Goal: Task Accomplishment & Management: Manage account settings

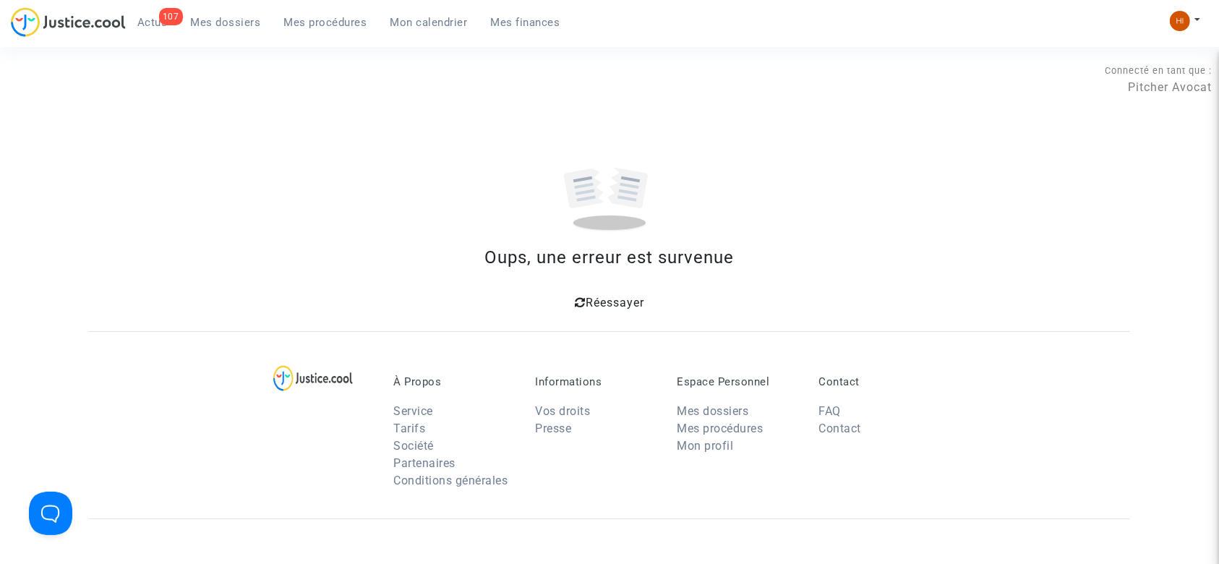
click at [301, 25] on span "Mes procédures" at bounding box center [325, 22] width 83 height 13
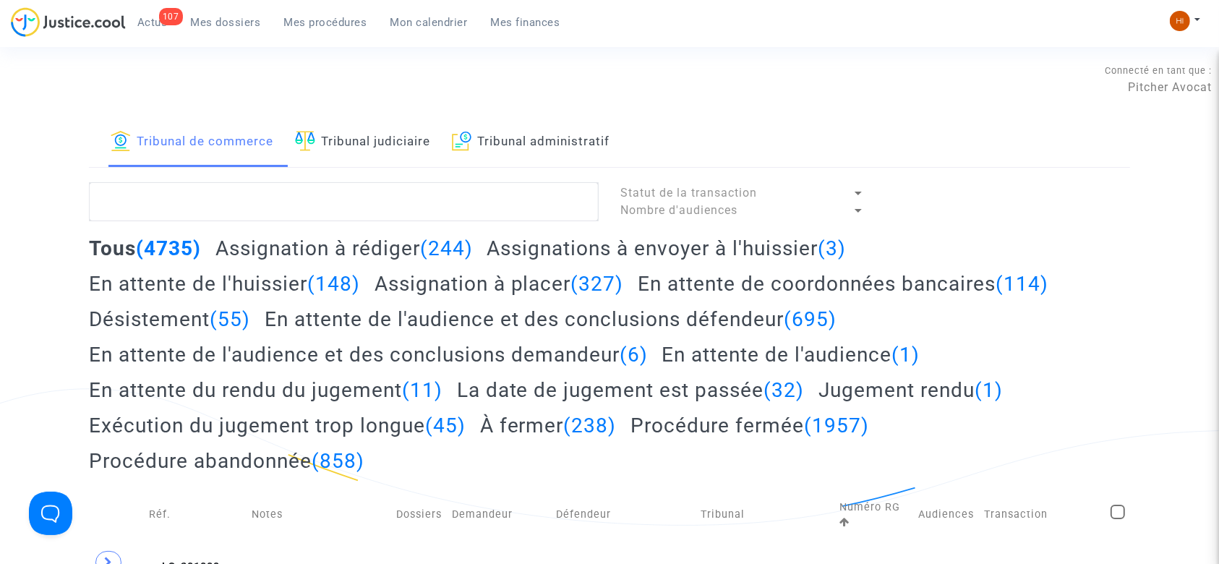
click at [389, 142] on link "Tribunal judiciaire" at bounding box center [362, 142] width 135 height 49
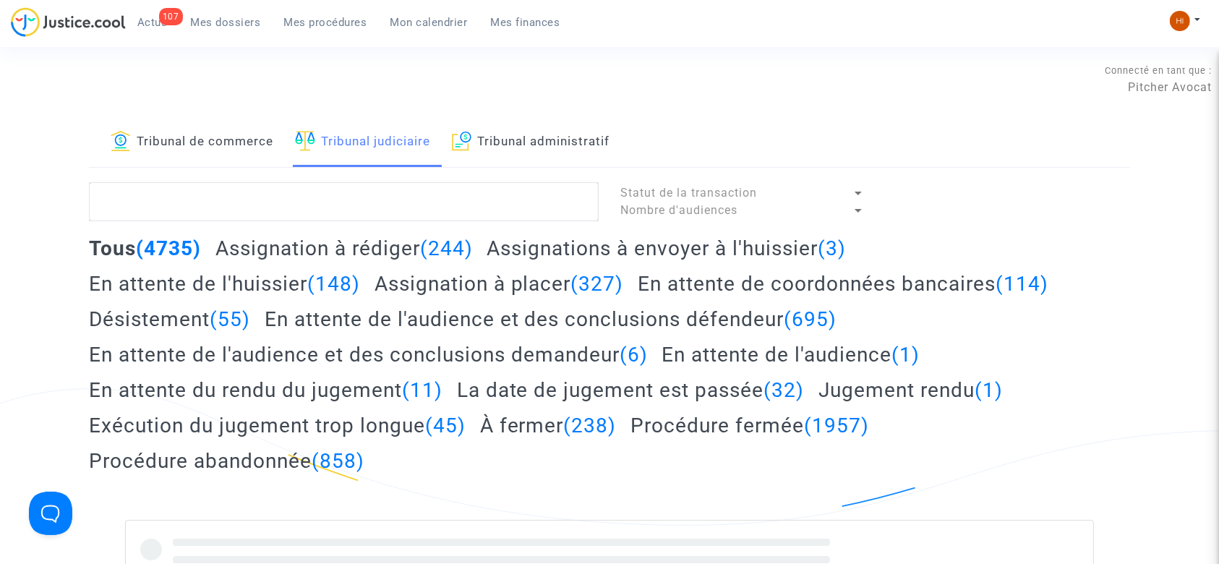
click at [513, 153] on link "Tribunal administratif" at bounding box center [531, 142] width 158 height 49
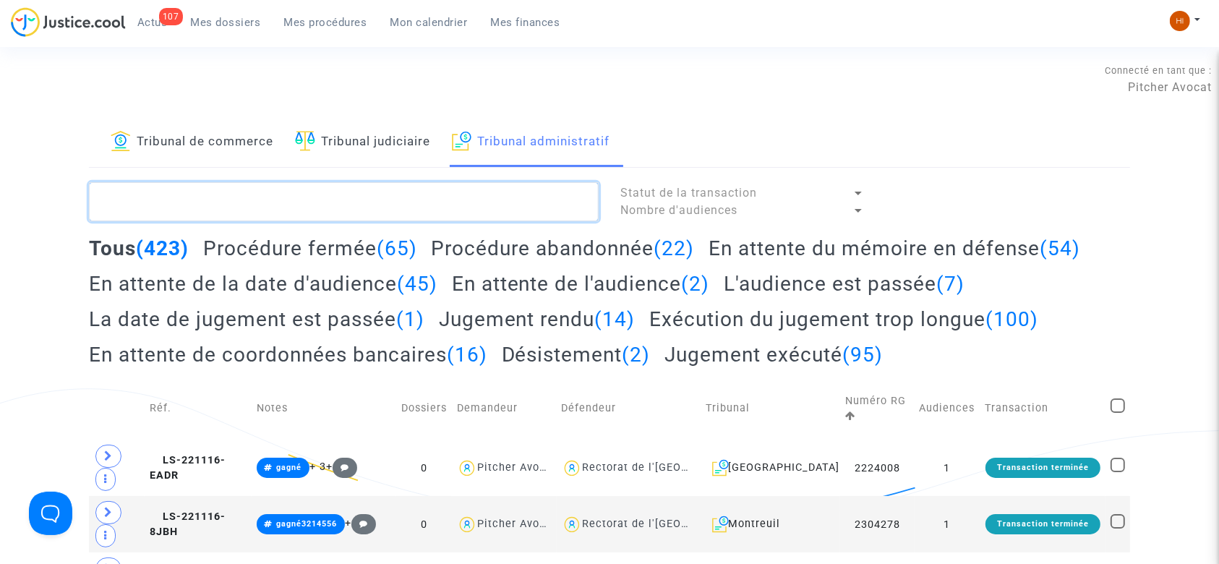
click at [500, 194] on textarea at bounding box center [344, 201] width 510 height 39
paste textarea "[PERSON_NAME]"
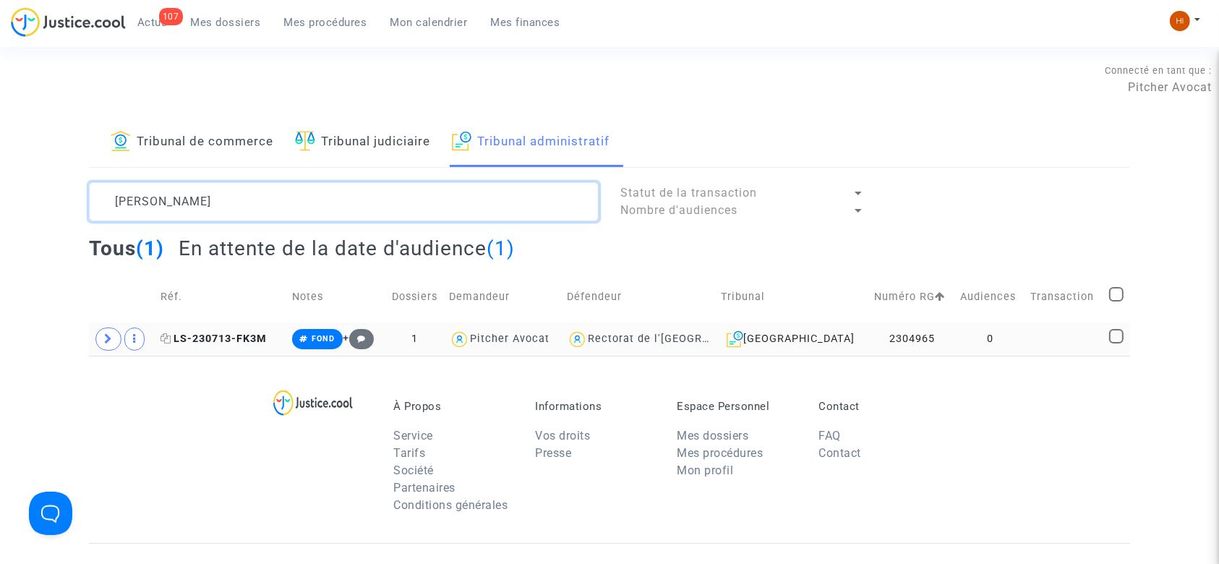
type textarea "[PERSON_NAME]"
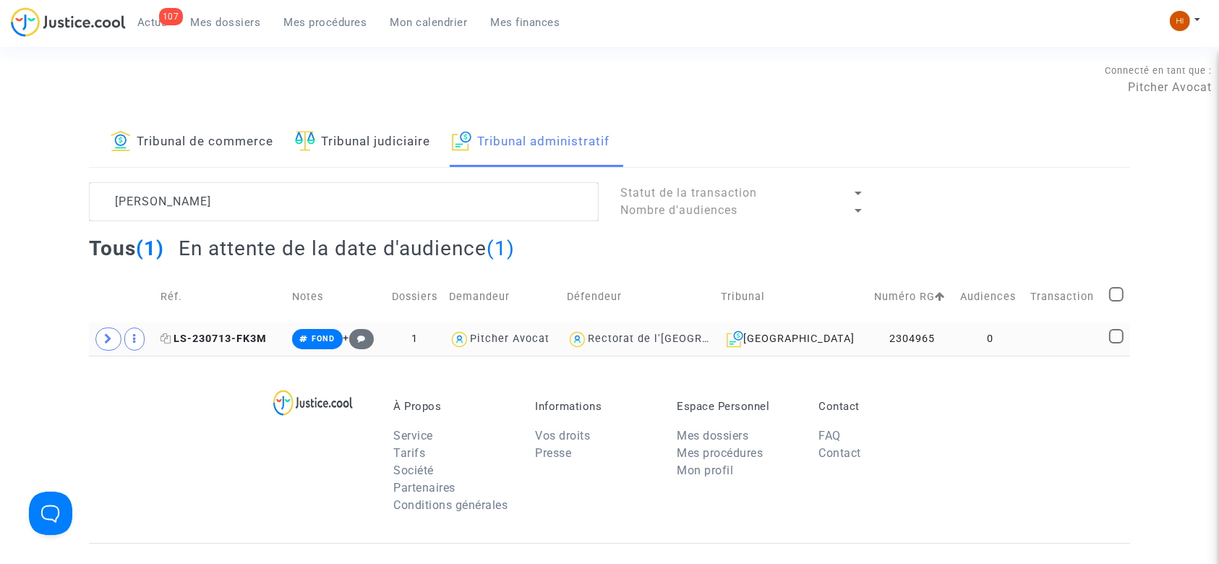
click at [243, 341] on span "LS-230713-FK3M" at bounding box center [214, 339] width 106 height 12
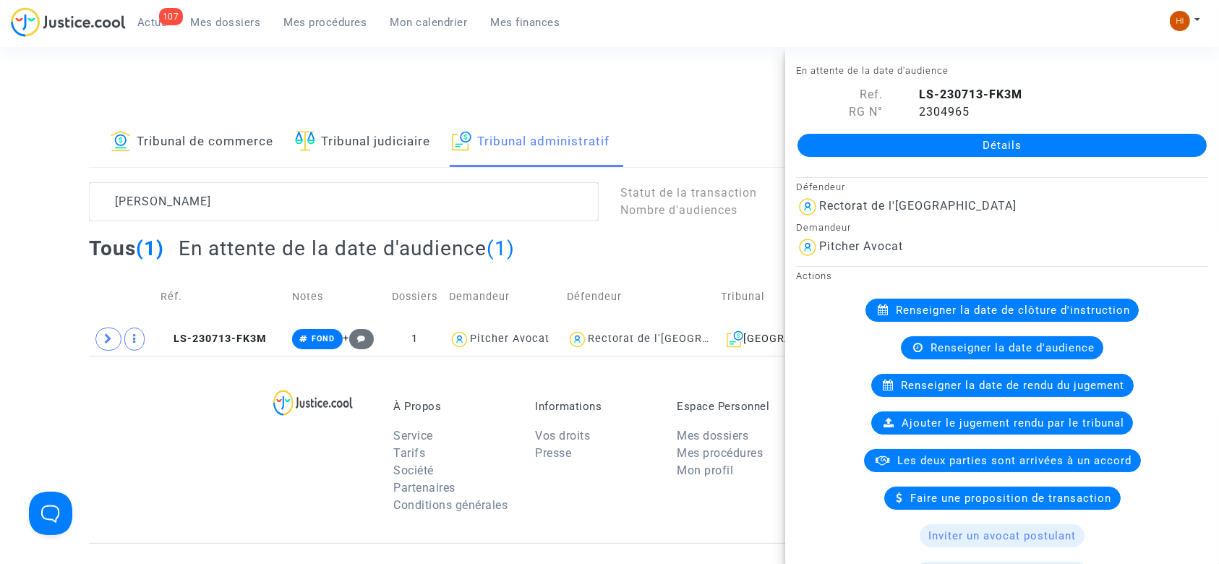
click at [828, 144] on link "Détails" at bounding box center [1002, 145] width 409 height 23
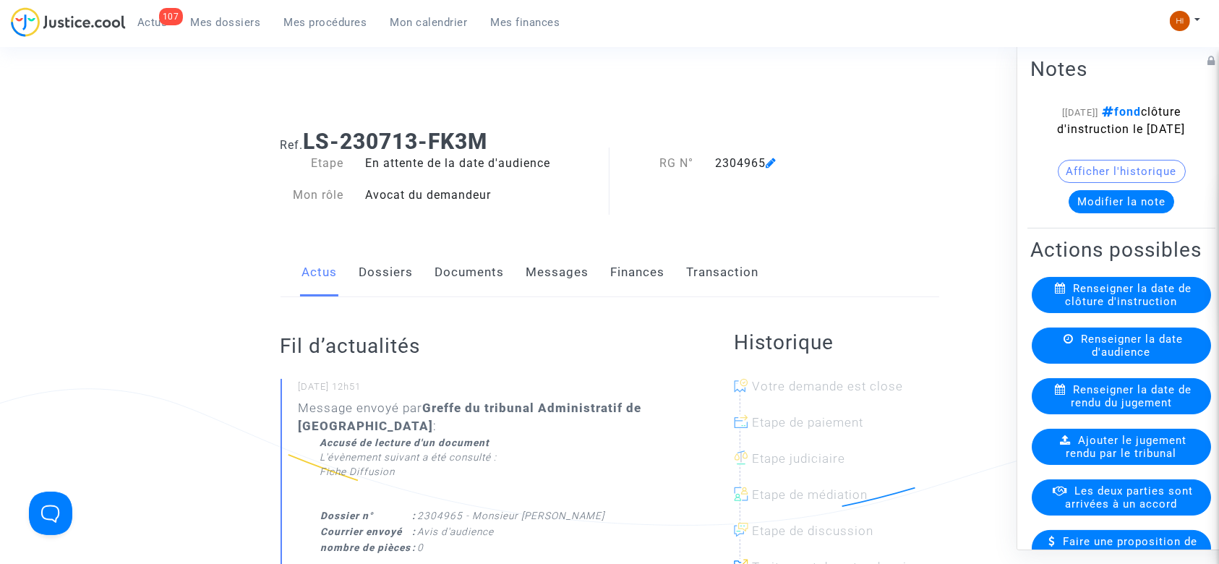
click at [1071, 308] on span "Renseigner la date de clôture d'instruction" at bounding box center [1129, 295] width 127 height 26
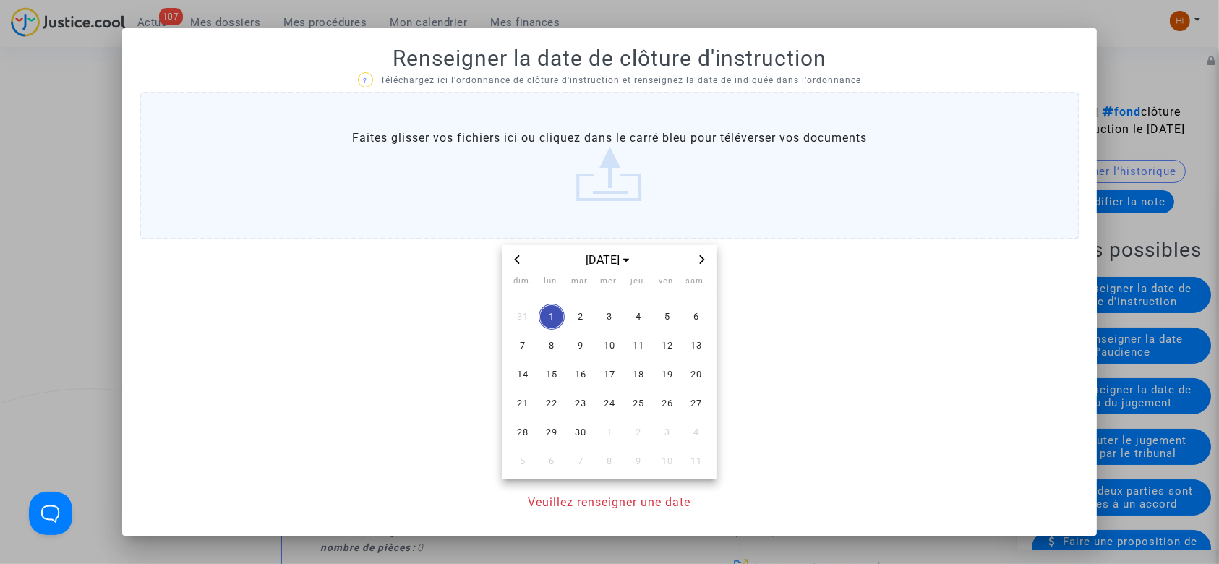
click at [93, 236] on div at bounding box center [609, 282] width 1219 height 564
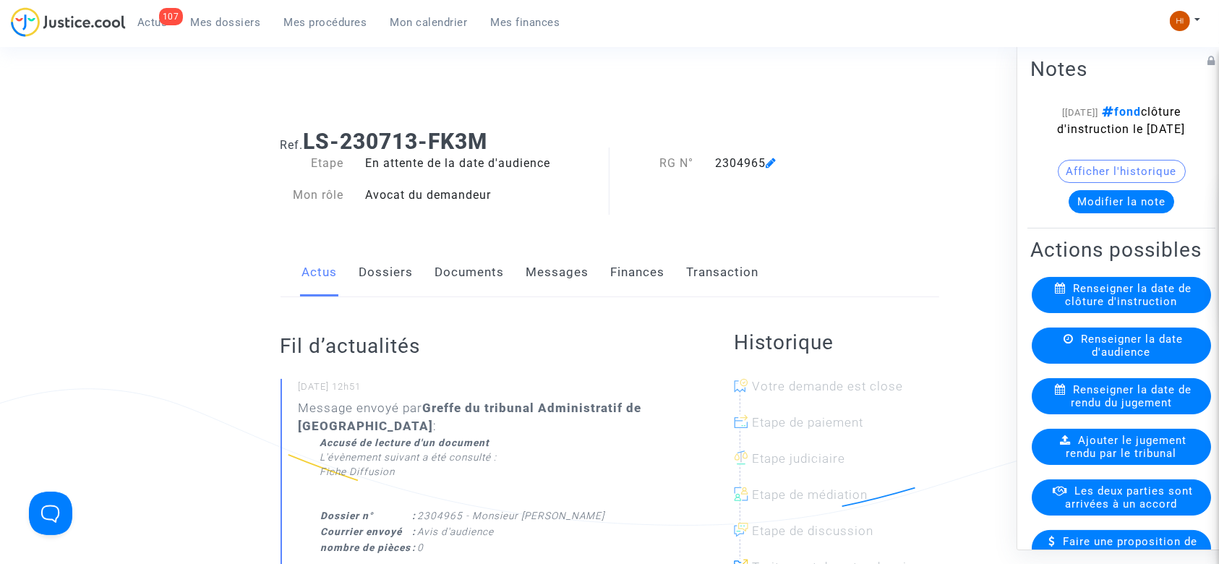
click at [1143, 359] on span "Renseigner la date d'audience" at bounding box center [1132, 346] width 102 height 26
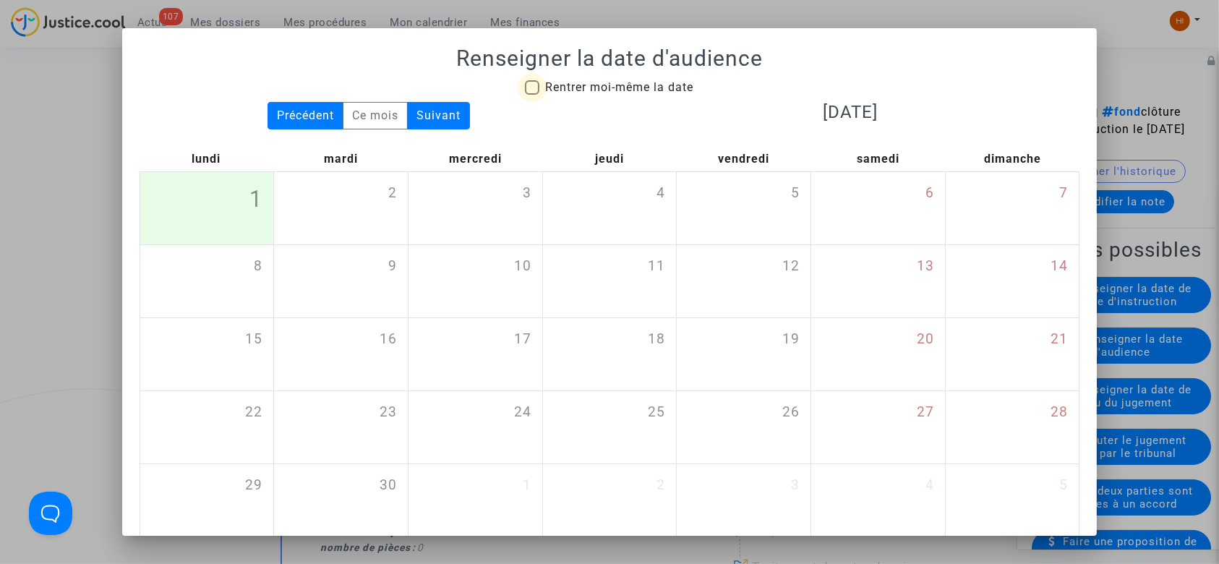
click at [625, 87] on span "Rentrer moi-même la date" at bounding box center [619, 87] width 148 height 14
click at [532, 95] on input "Rentrer moi-même la date" at bounding box center [531, 95] width 1 height 1
checkbox input "true"
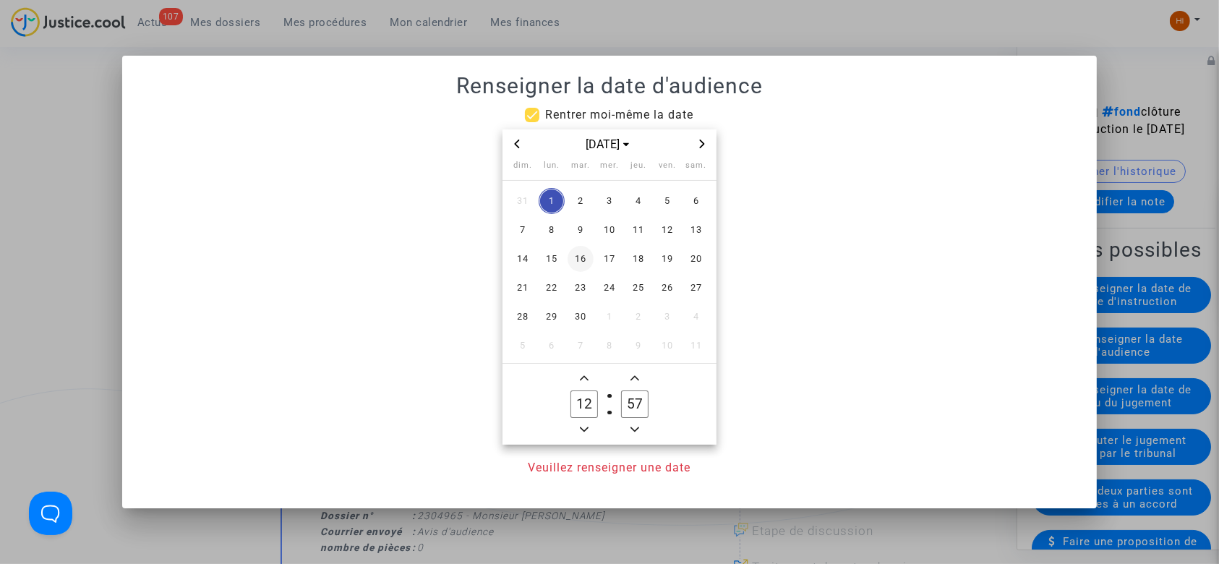
click at [576, 268] on span "16" at bounding box center [581, 259] width 26 height 26
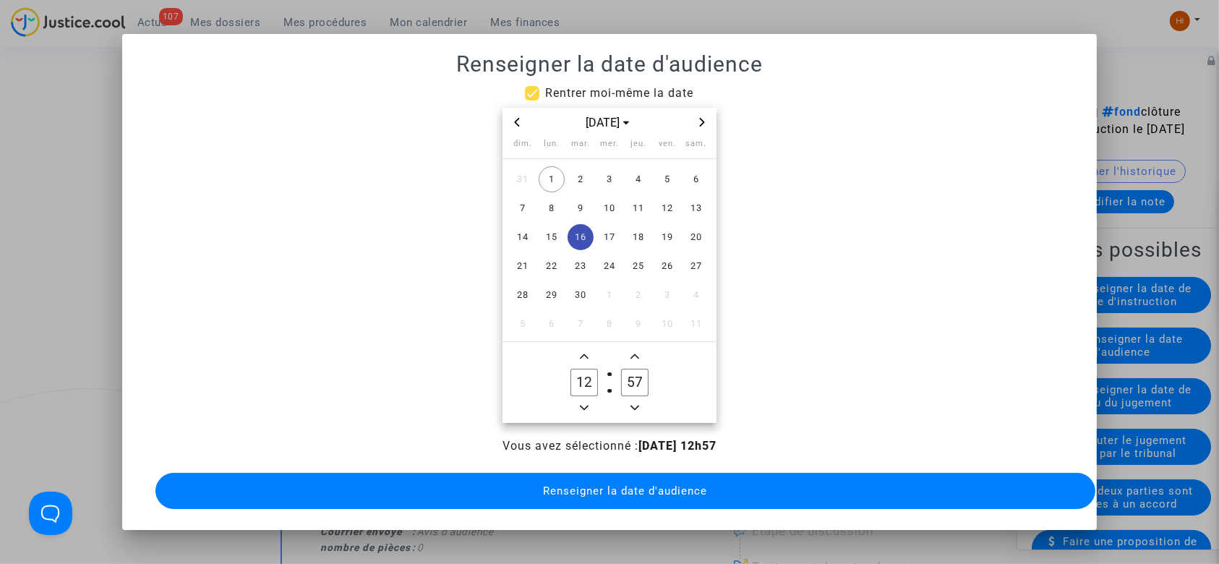
click at [585, 358] on span "Add a hour" at bounding box center [584, 356] width 17 height 17
click at [585, 358] on button "Add a hour" at bounding box center [584, 357] width 17 height 18
type input "14"
drag, startPoint x: 637, startPoint y: 381, endPoint x: 612, endPoint y: 484, distance: 105.6
click at [612, 484] on ng-component "Rentrer moi-même la date [DATE] dim. lun. mar. mer. jeu. ven. sam. 31 1 2 3 4 5…" at bounding box center [610, 299] width 941 height 428
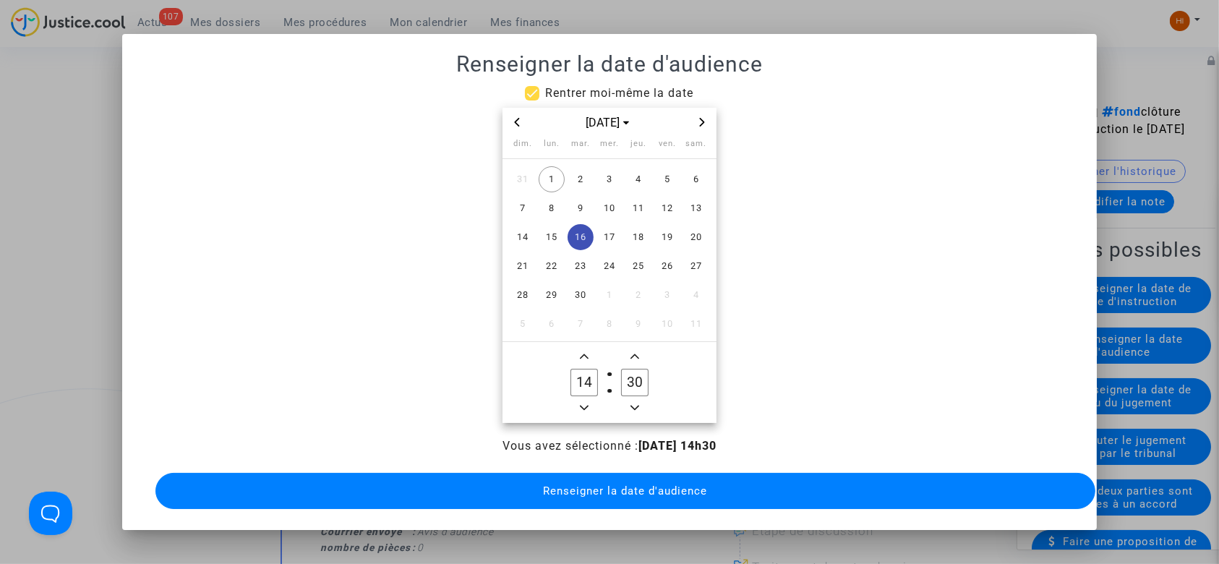
type input "30"
click at [612, 484] on span "Renseigner la date d'audience" at bounding box center [625, 490] width 164 height 13
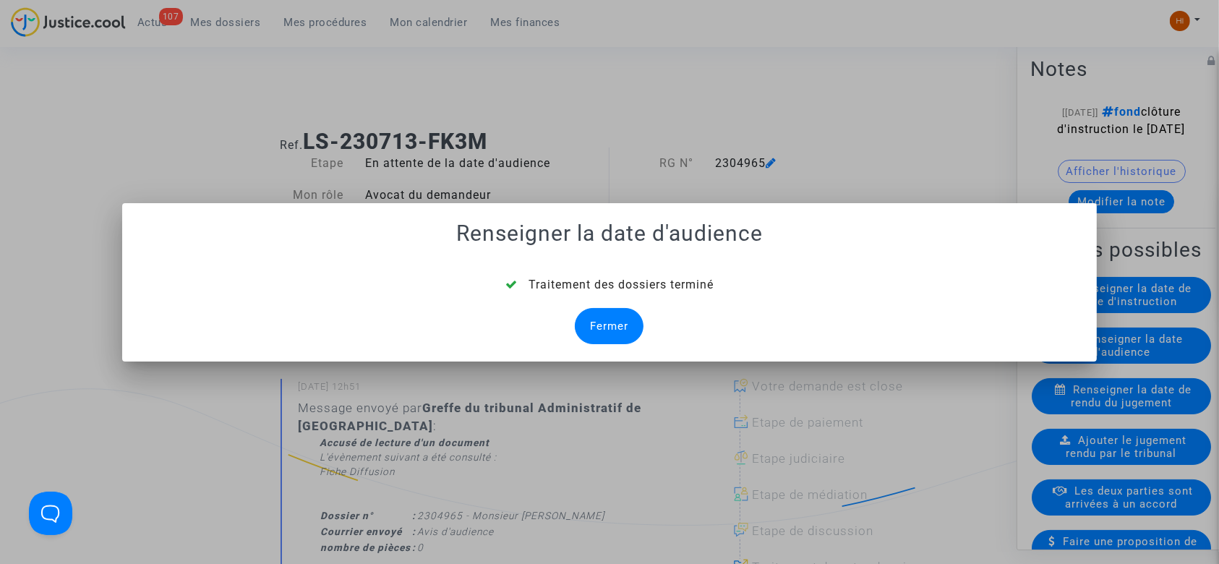
click at [600, 335] on div "Fermer" at bounding box center [609, 326] width 69 height 36
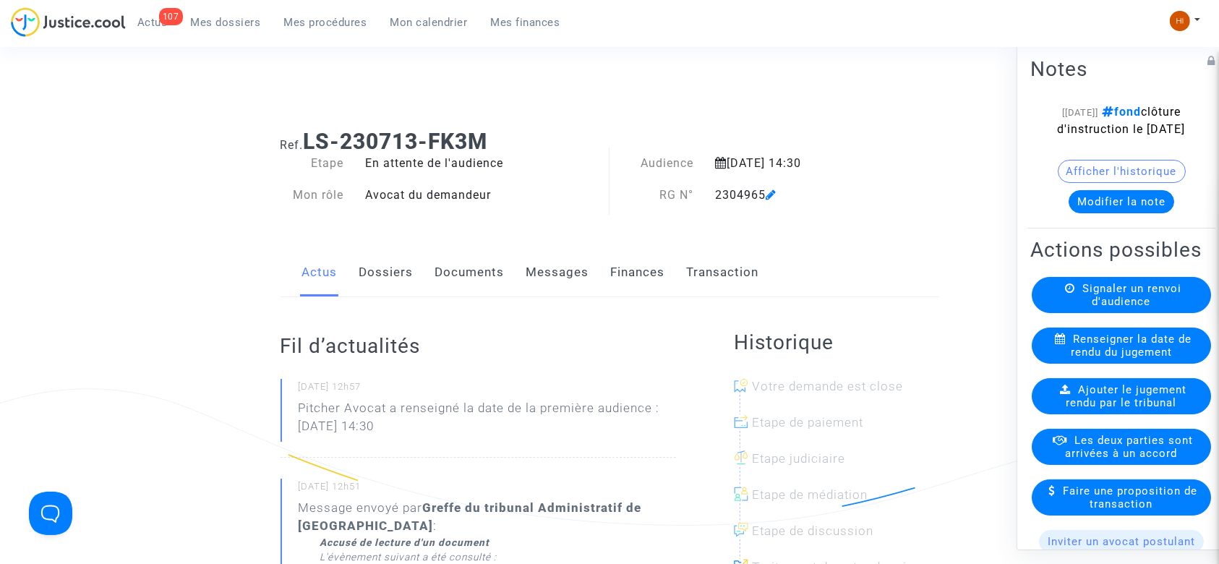
click at [474, 280] on link "Documents" at bounding box center [469, 273] width 69 height 48
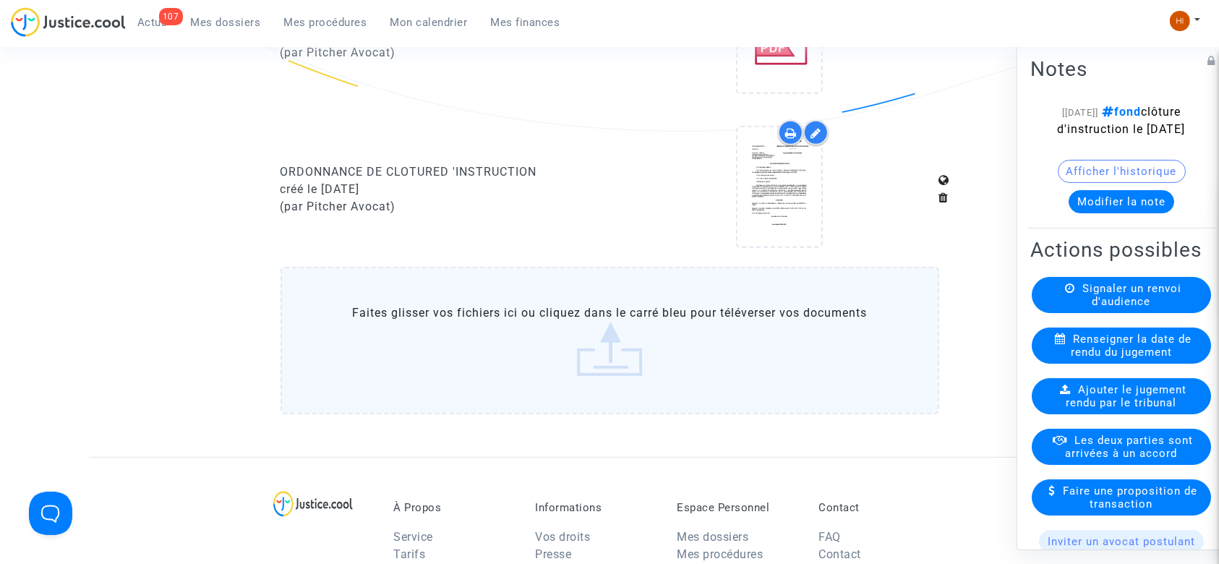
scroll to position [1047, 0]
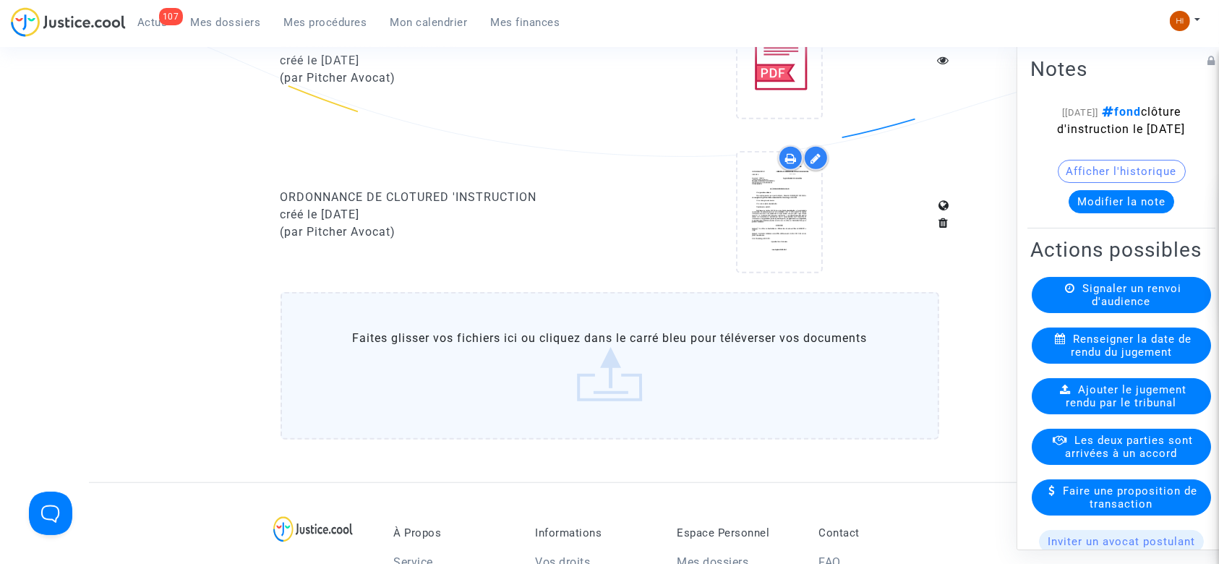
click at [583, 378] on label "Faites glisser vos fichiers ici ou cliquez dans le carré bleu pour téléverser v…" at bounding box center [610, 366] width 659 height 148
click at [0, 0] on input "Faites glisser vos fichiers ici ou cliquez dans le carré bleu pour téléverser v…" at bounding box center [0, 0] width 0 height 0
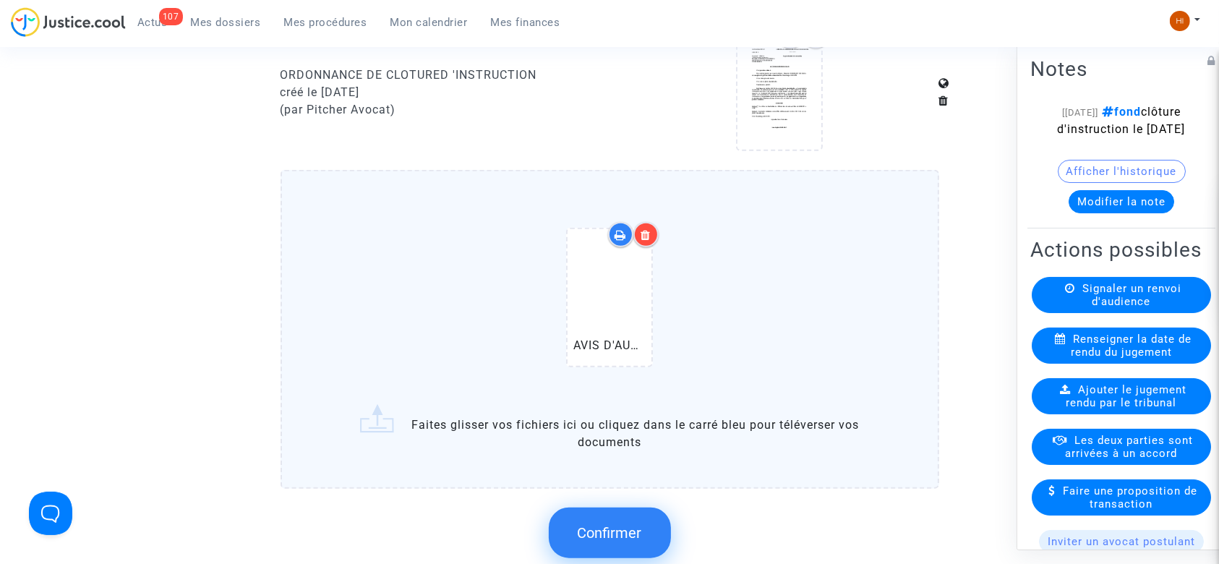
scroll to position [1166, 0]
click at [590, 532] on span "Confirmer" at bounding box center [610, 535] width 64 height 17
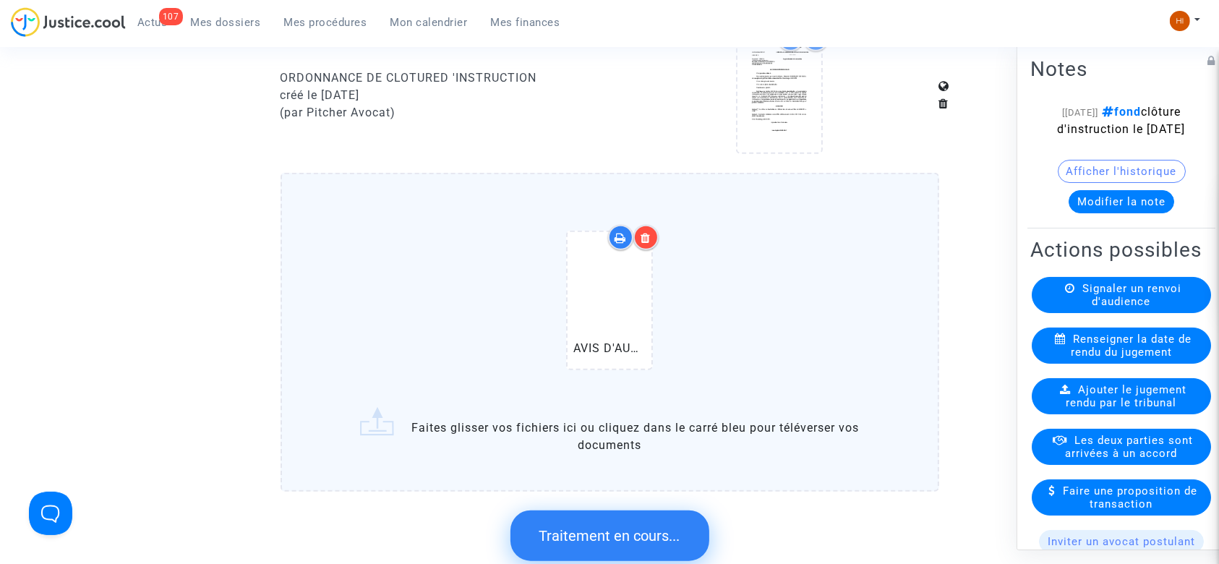
scroll to position [0, 0]
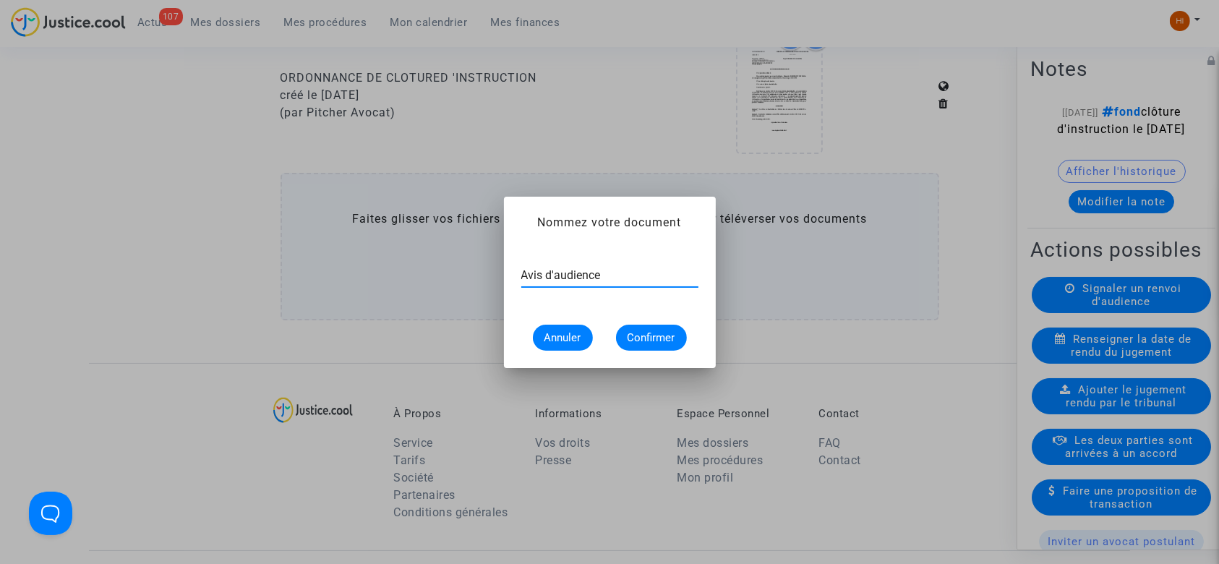
type input "Avis d'audience"
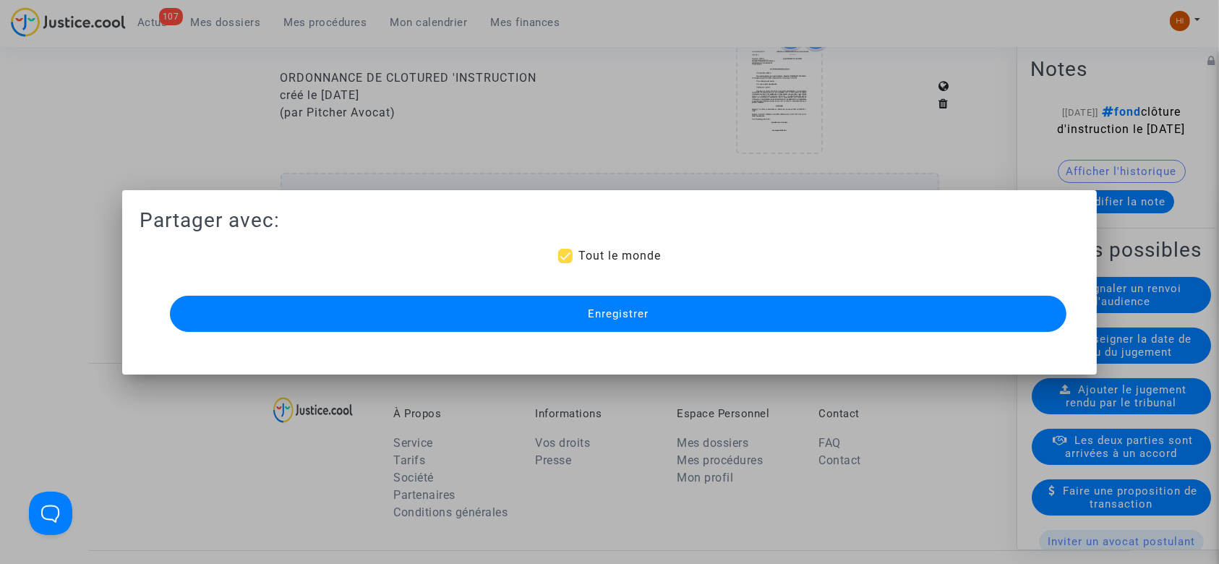
click at [777, 309] on button "Enregistrer" at bounding box center [618, 314] width 897 height 36
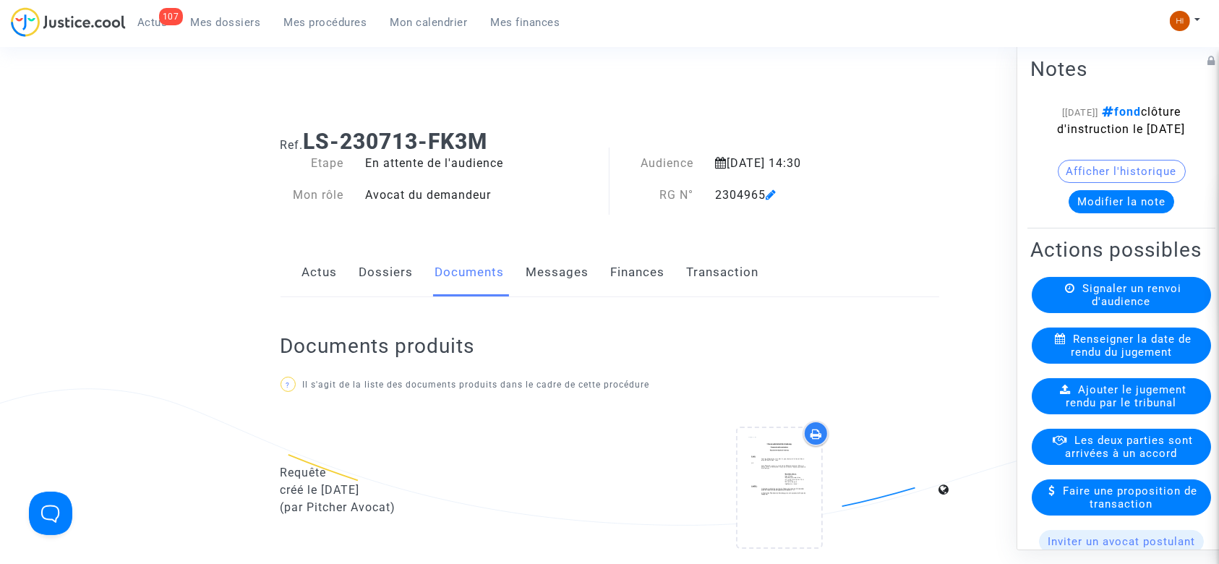
scroll to position [1166, 0]
